Goal: Check status: Check status

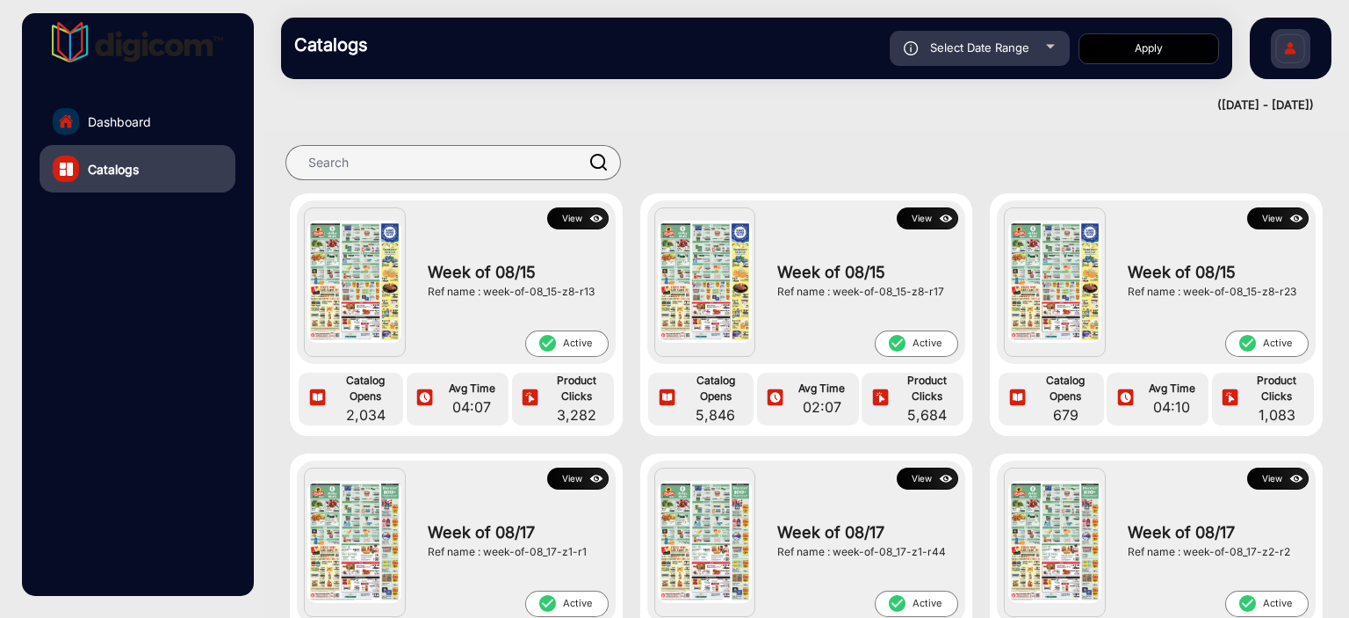
click at [1016, 46] on span "Select Date Range" at bounding box center [979, 47] width 99 height 14
type input "[DATE]"
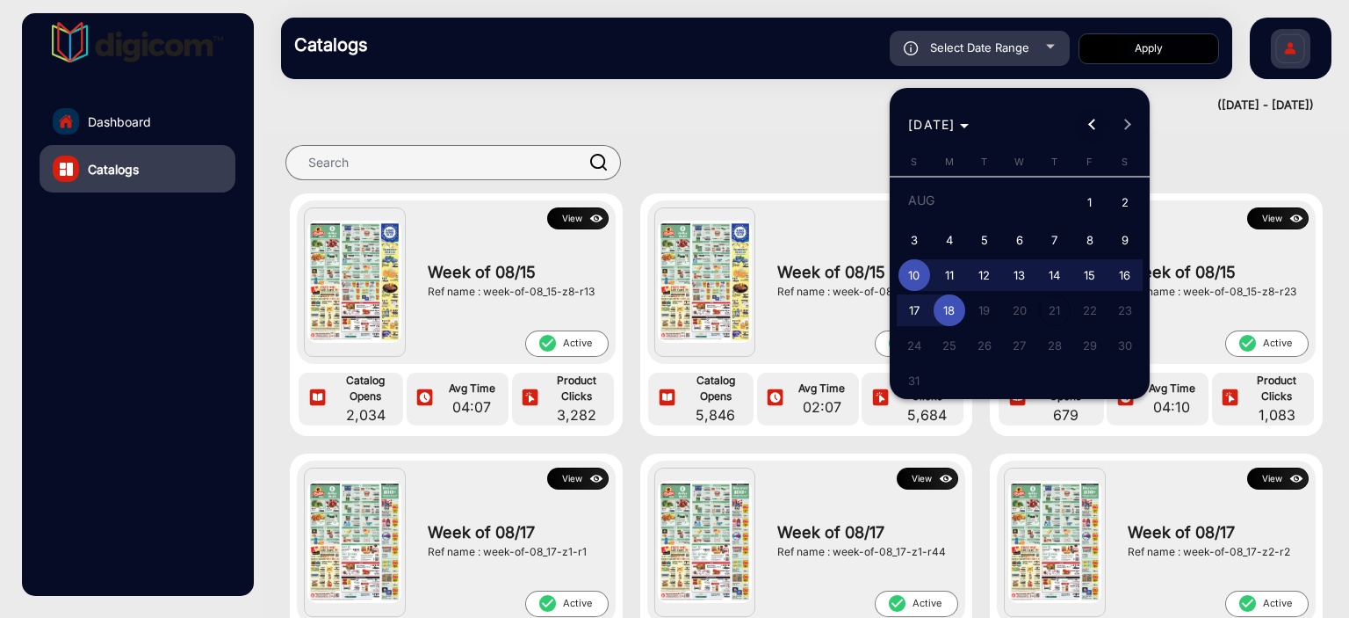
click at [1084, 125] on span "Previous month" at bounding box center [1092, 124] width 35 height 35
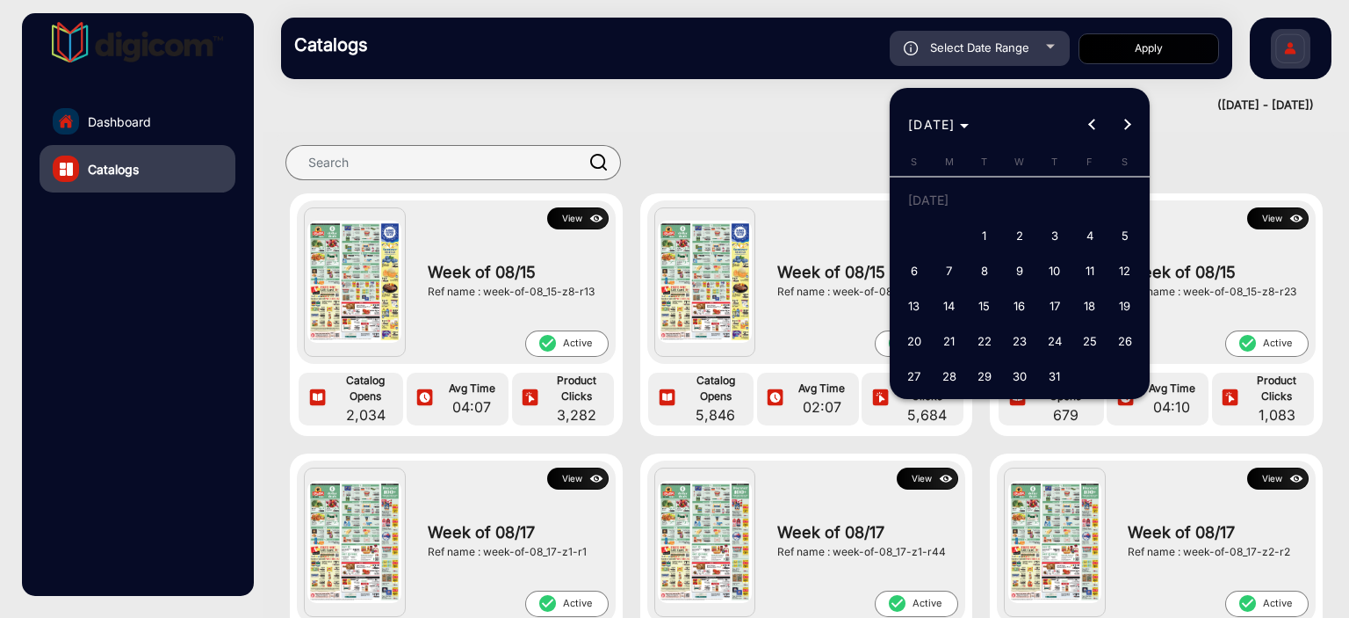
click at [975, 236] on span "1" at bounding box center [985, 236] width 32 height 32
type input "[DATE]"
click at [1123, 237] on span "5" at bounding box center [1126, 236] width 32 height 32
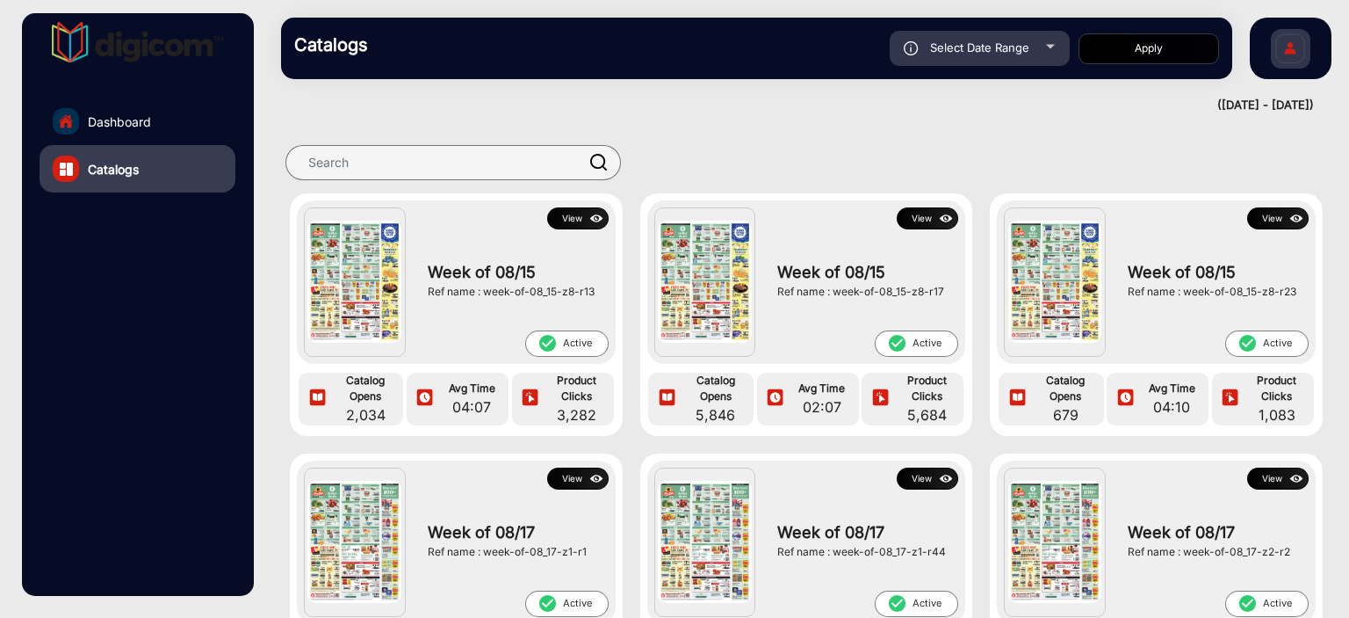
type input "[DATE]"
click at [1148, 47] on button "Apply" at bounding box center [1149, 48] width 141 height 31
type input "[DATE]"
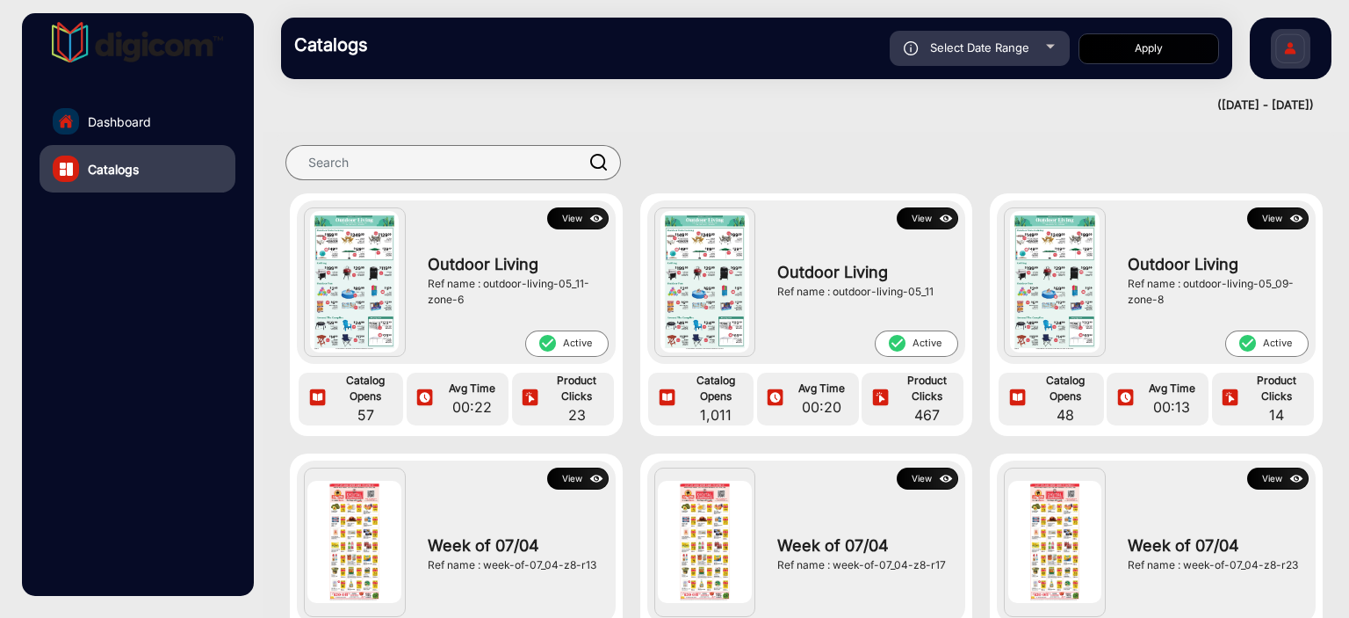
click at [587, 219] on img at bounding box center [597, 218] width 20 height 19
